Goal: Task Accomplishment & Management: Manage account settings

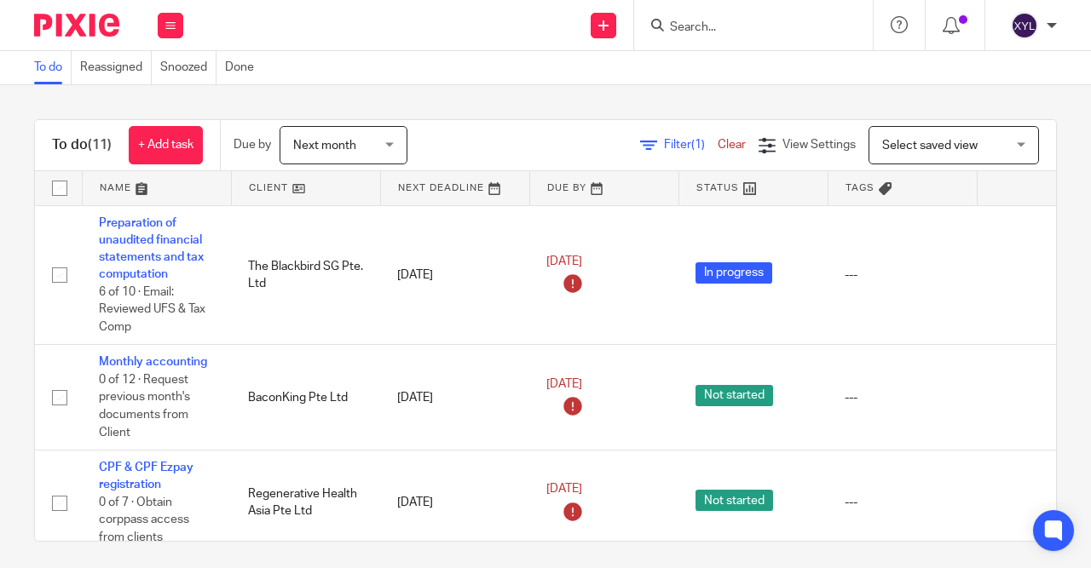
scroll to position [510, 0]
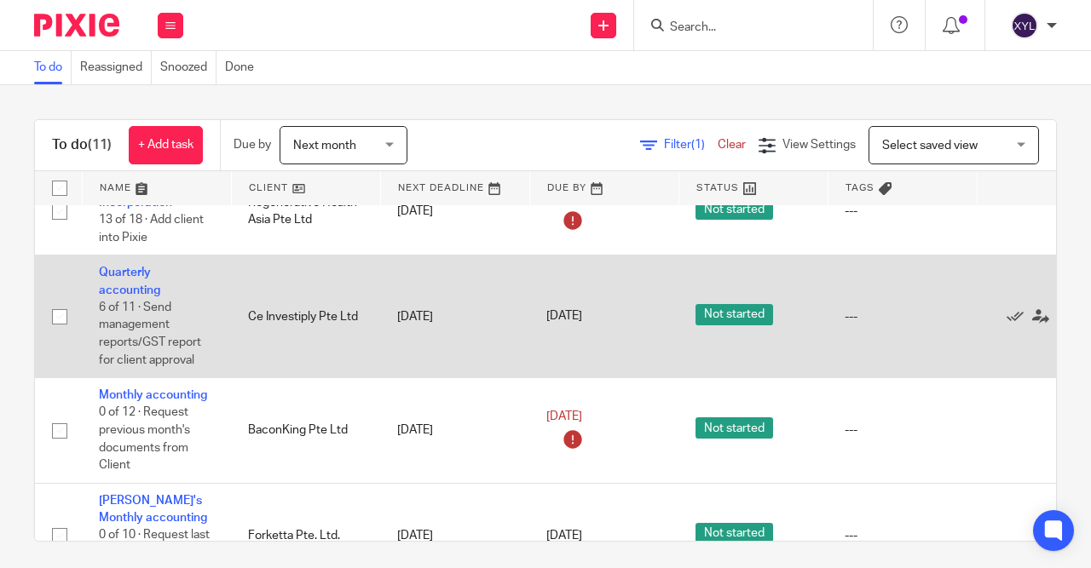
click at [125, 286] on td "Quarterly accounting 6 of 11 · Send management reports/GST report for client ap…" at bounding box center [156, 317] width 149 height 123
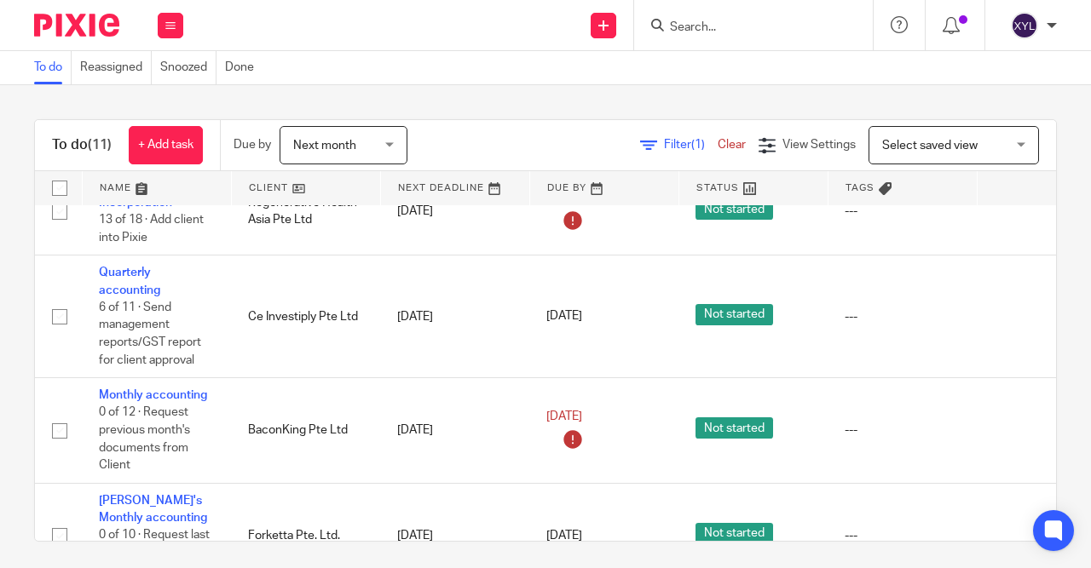
click at [691, 30] on input "Search" at bounding box center [744, 27] width 153 height 15
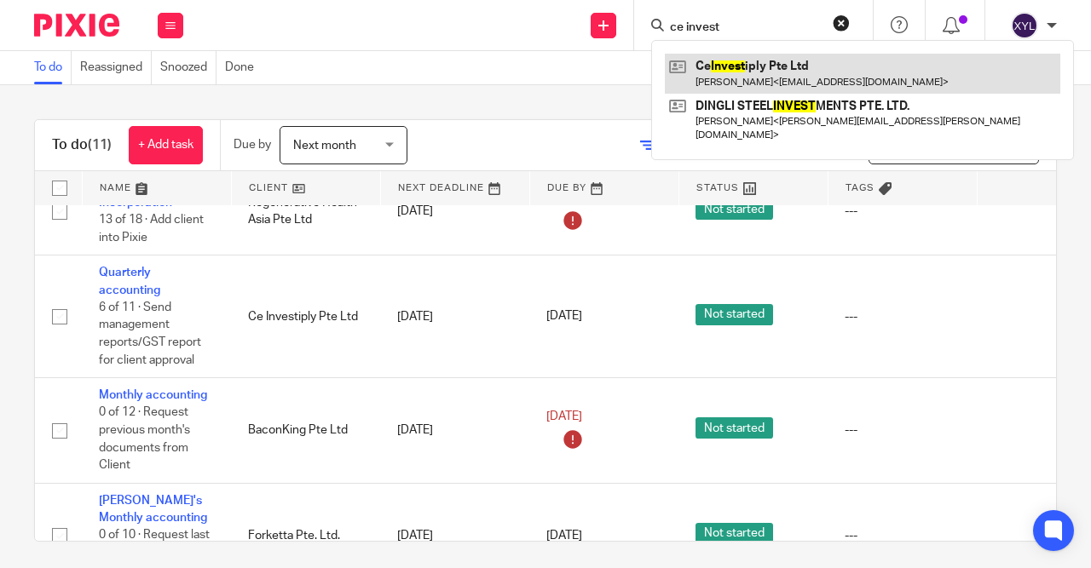
type input "ce invest"
click at [780, 73] on link at bounding box center [862, 73] width 395 height 39
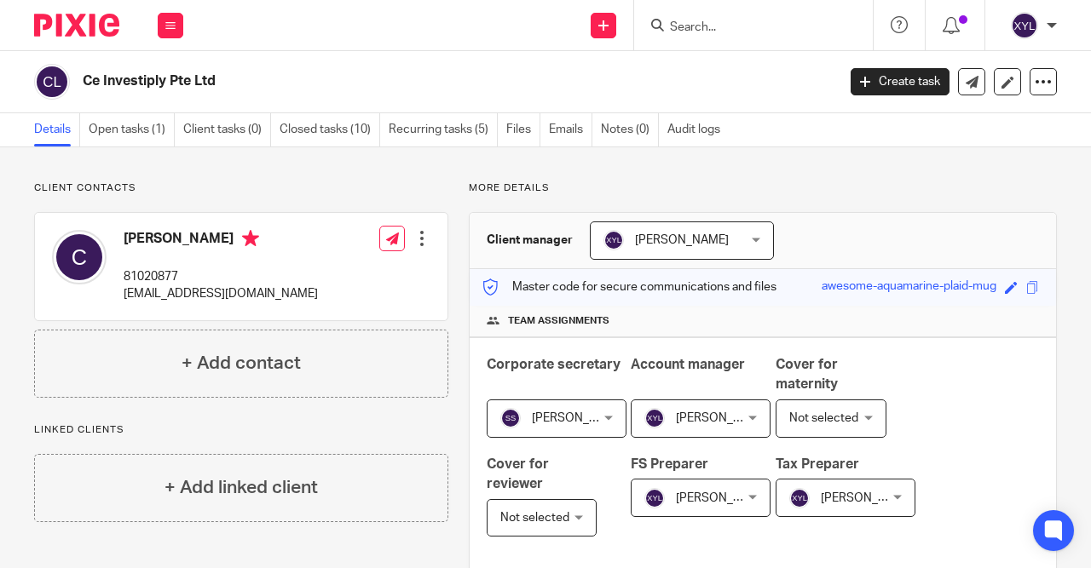
scroll to position [480, 0]
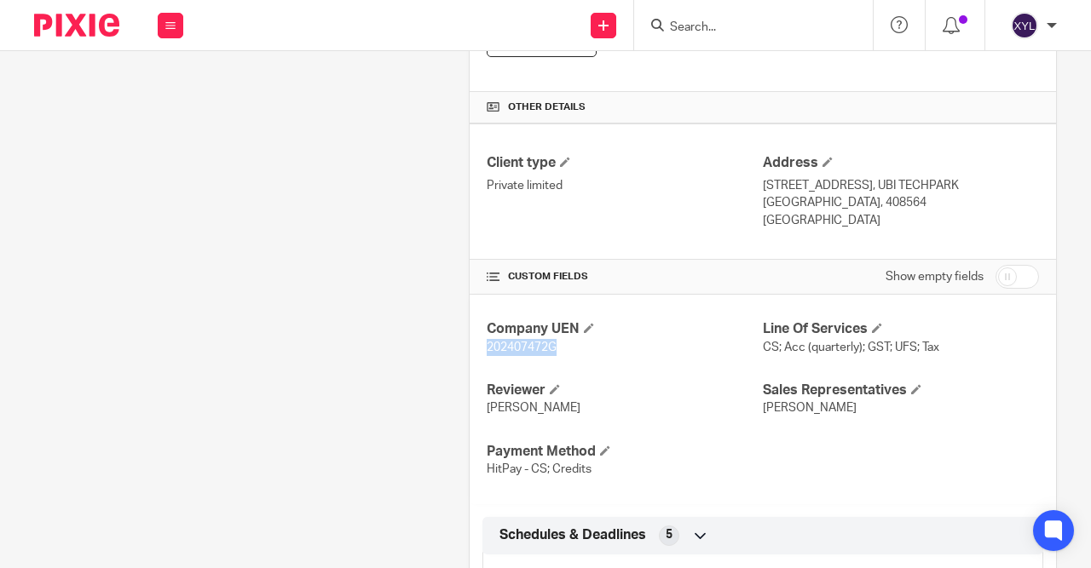
drag, startPoint x: 561, startPoint y: 346, endPoint x: 477, endPoint y: 347, distance: 83.5
click at [477, 347] on div "Company UEN 202407472G Line Of Services CS; Acc (quarterly); GST; UFS; Tax Revi…" at bounding box center [762, 399] width 586 height 209
copy span "202407472G"
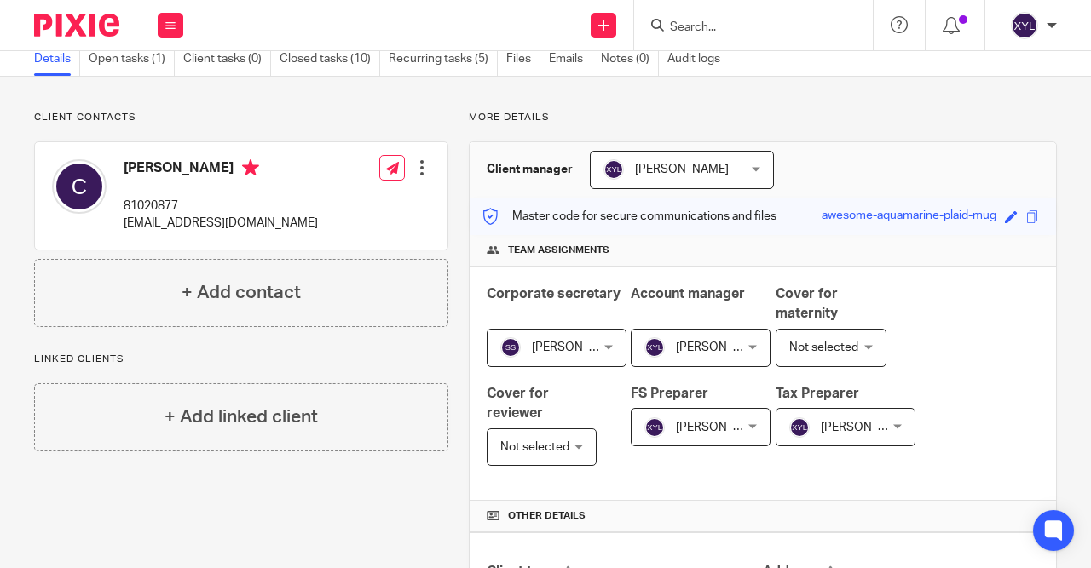
scroll to position [0, 0]
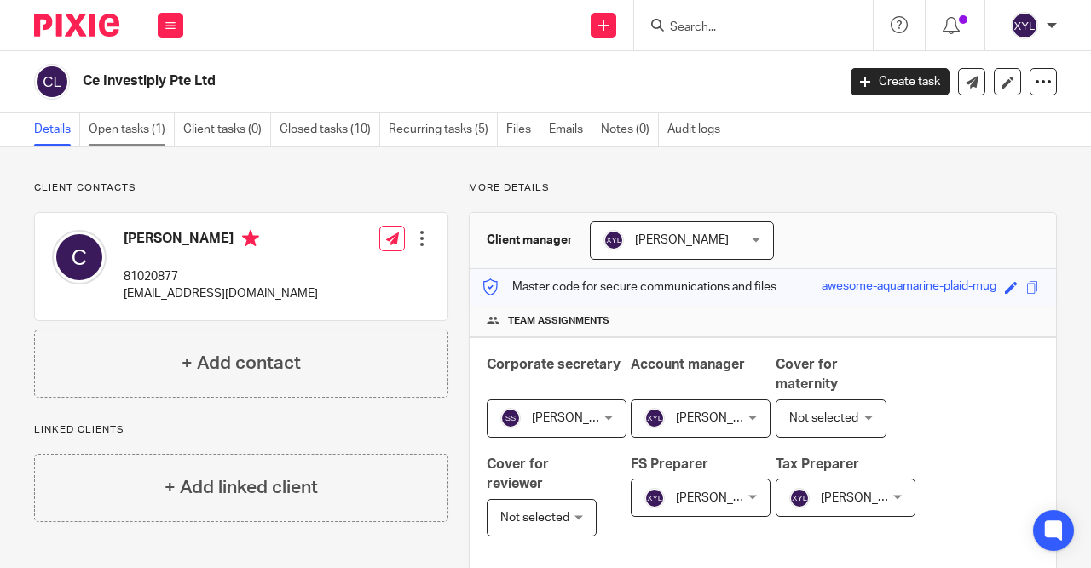
click at [164, 139] on link "Open tasks (1)" at bounding box center [132, 129] width 86 height 33
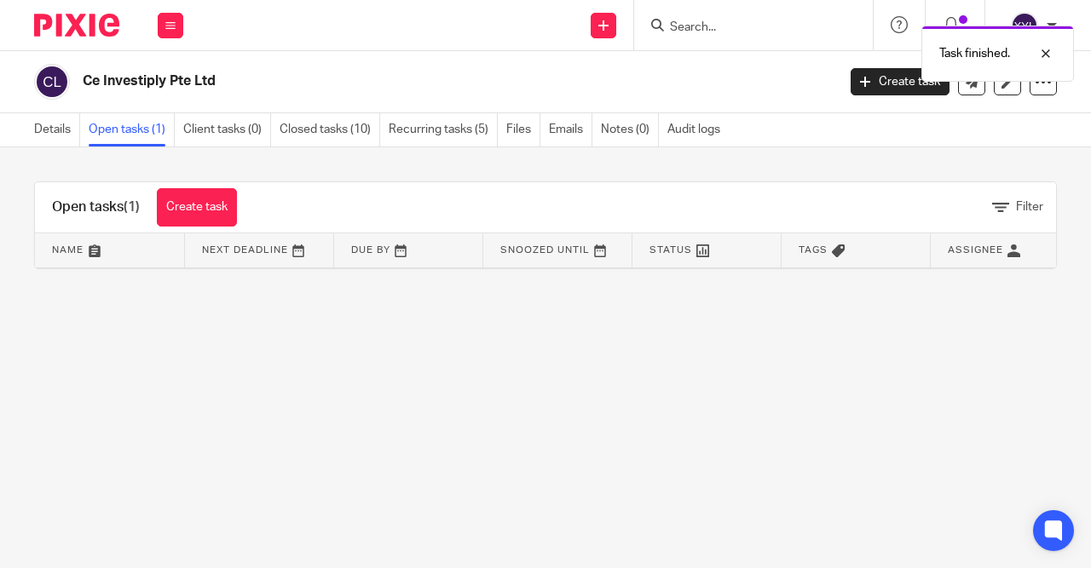
scroll to position [0, 171]
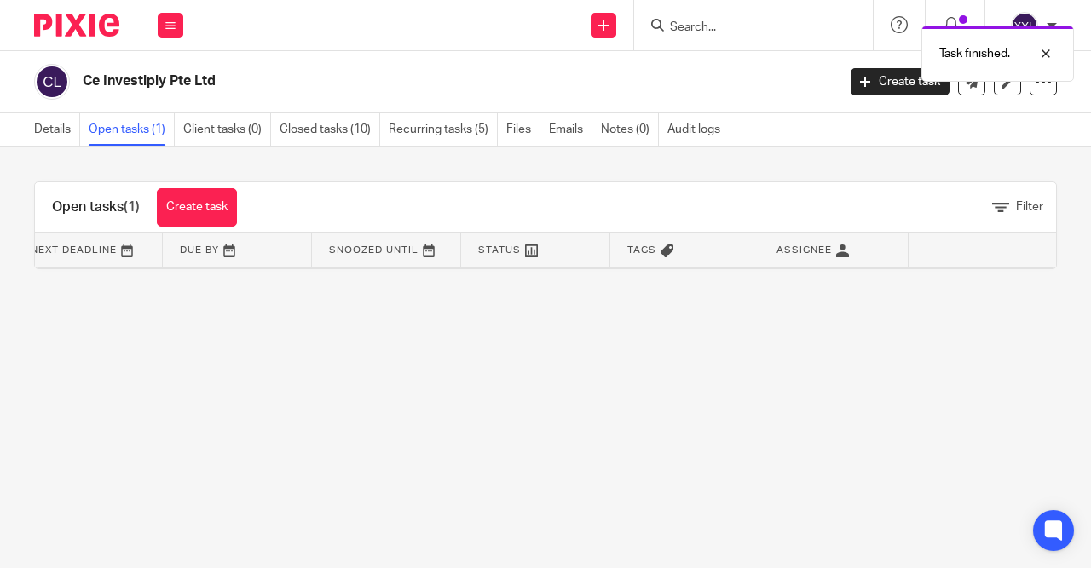
click at [89, 32] on img at bounding box center [76, 25] width 85 height 23
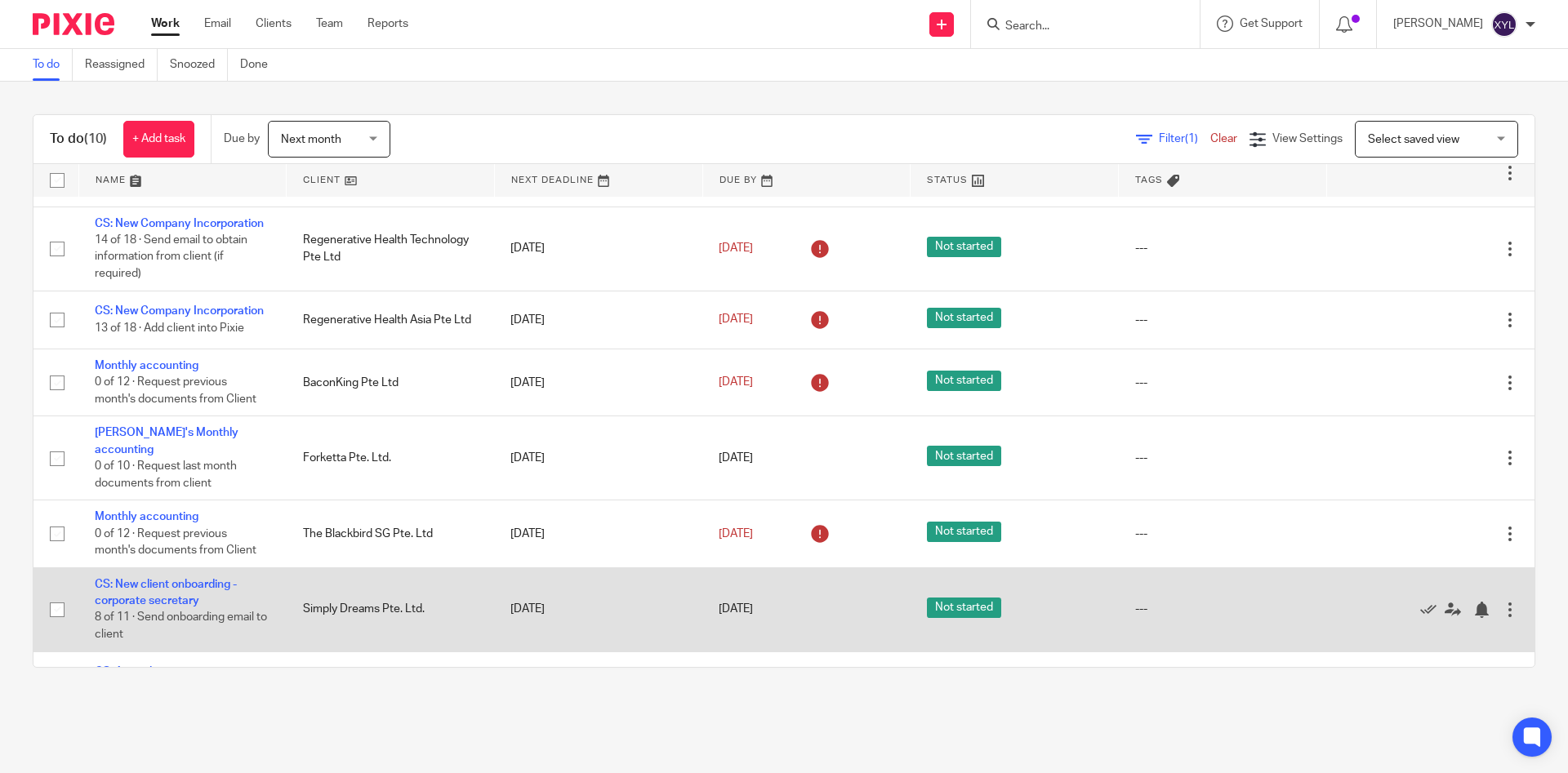
scroll to position [254, 0]
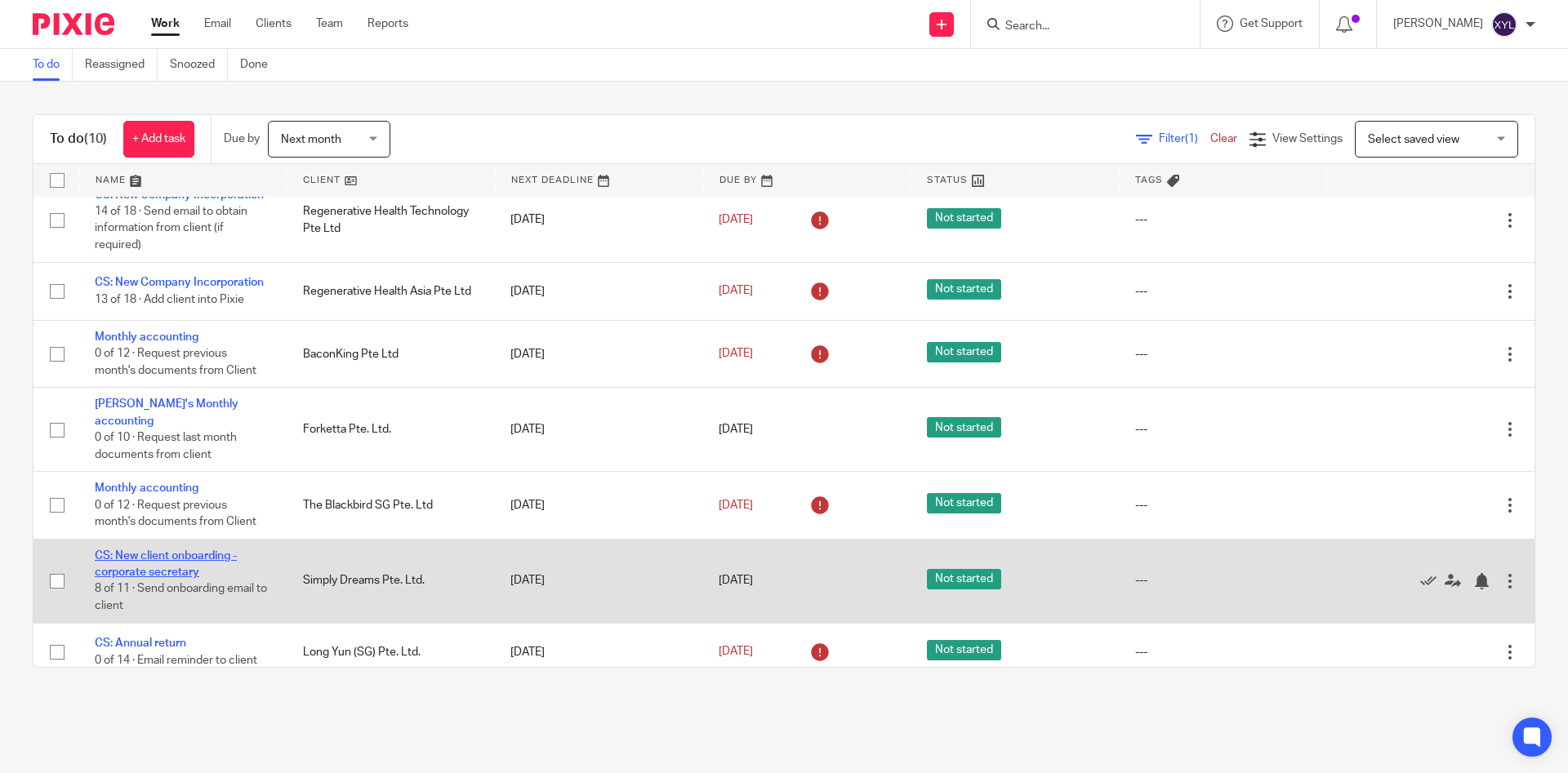
click at [177, 543] on link "CS: New client onboarding - corporate secretary" at bounding box center [166, 563] width 142 height 28
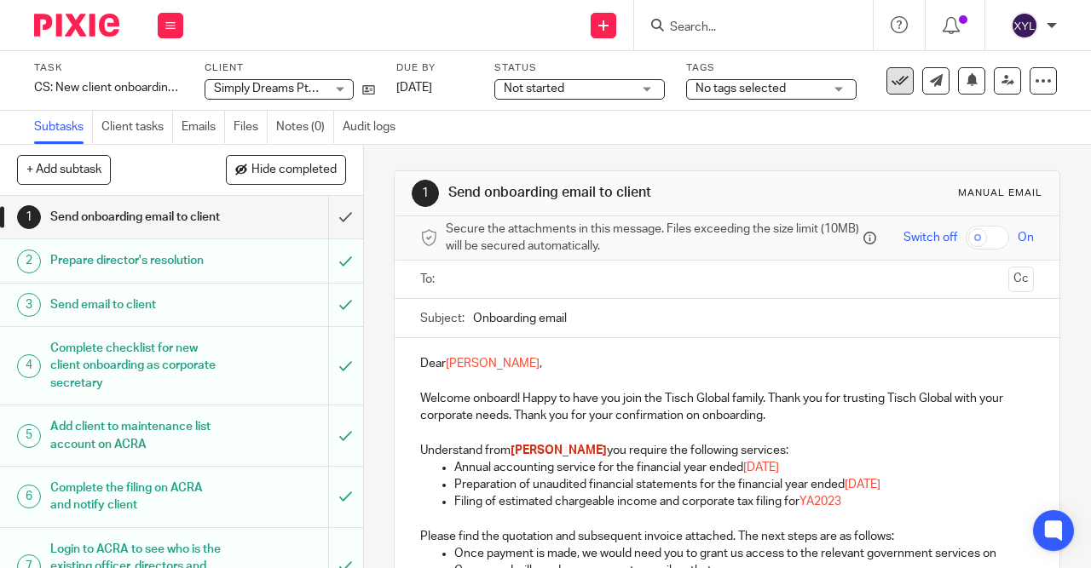
click at [912, 83] on button at bounding box center [899, 80] width 27 height 27
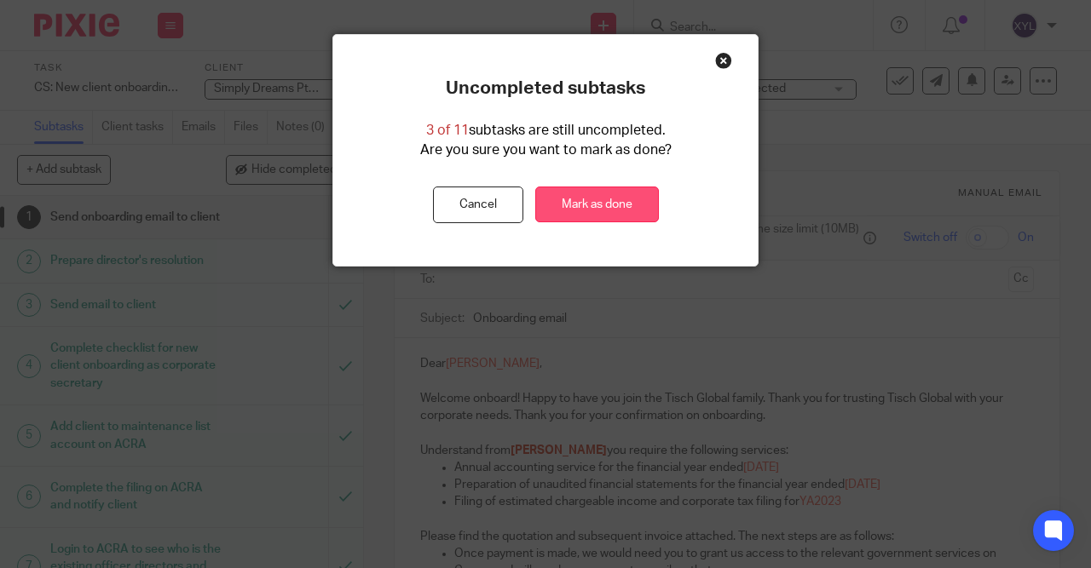
click at [563, 216] on link "Mark as done" at bounding box center [597, 205] width 124 height 37
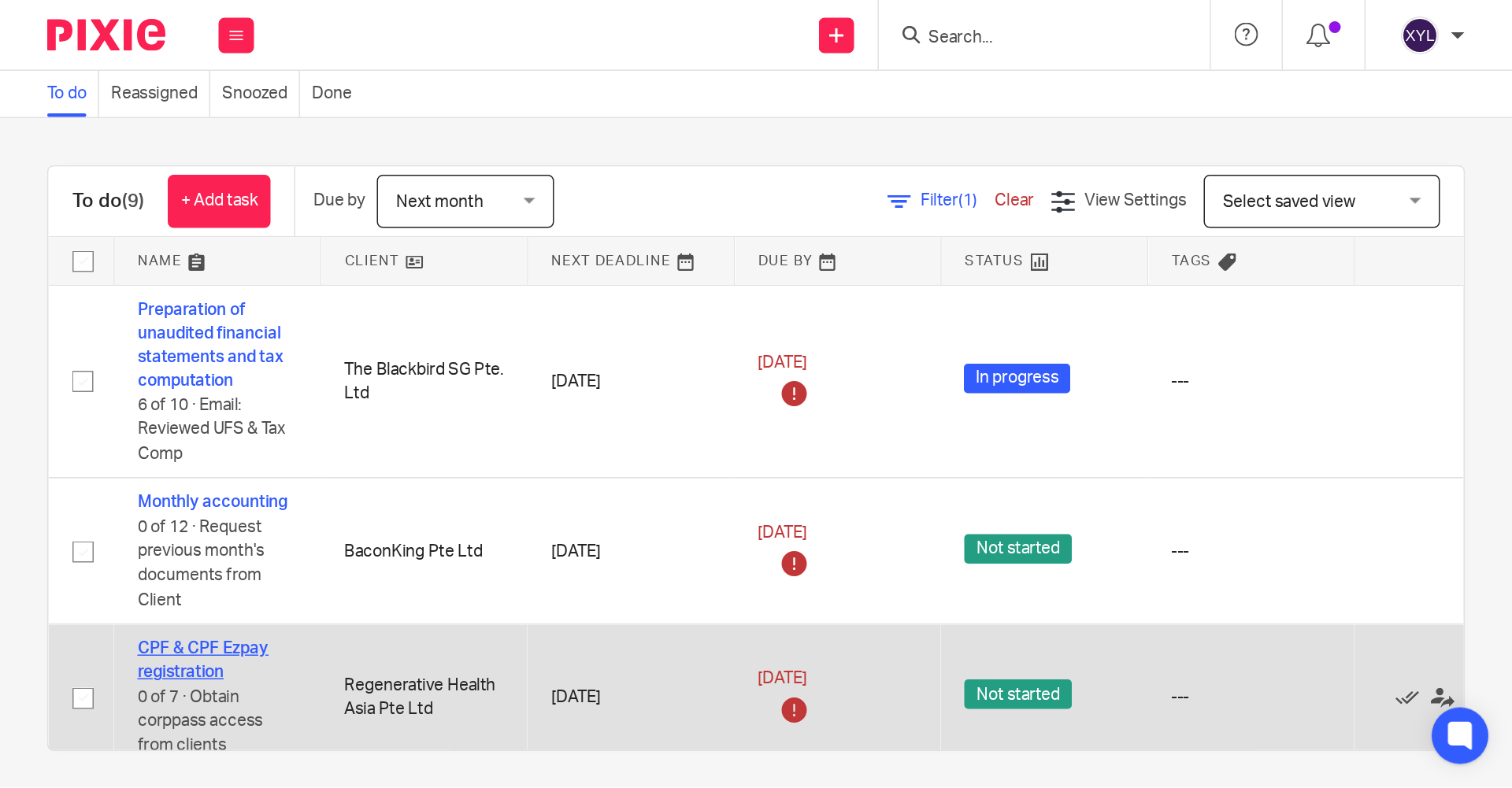
scroll to position [132, 0]
